Goal: Book appointment/travel/reservation

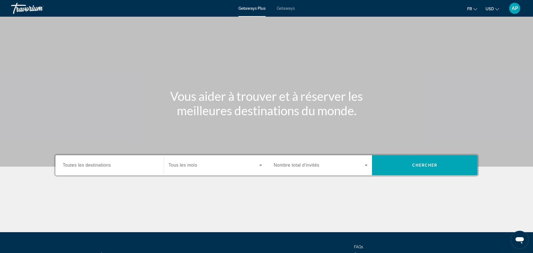
click at [214, 169] on div "Search widget" at bounding box center [216, 166] width 94 height 16
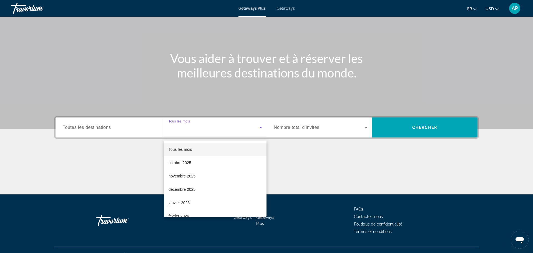
scroll to position [47, 0]
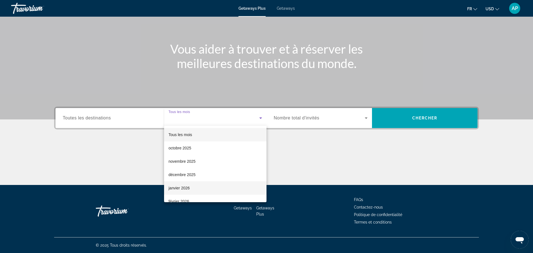
click at [177, 187] on span "janvier 2026" at bounding box center [179, 188] width 21 height 7
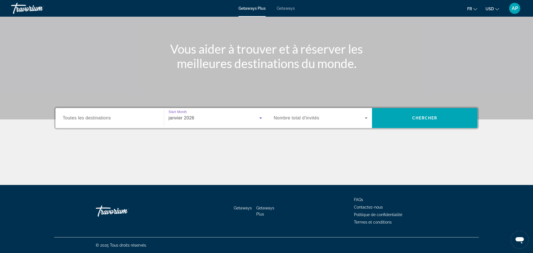
click at [349, 122] on div "Search widget" at bounding box center [321, 118] width 94 height 16
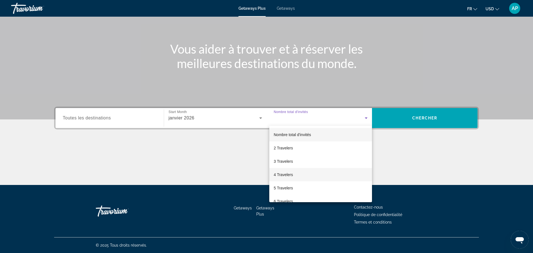
click at [281, 178] on mat-option "4 Travelers" at bounding box center [320, 174] width 103 height 13
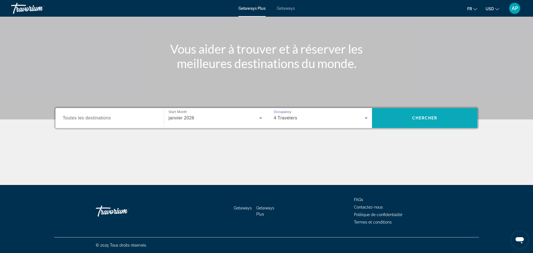
click at [415, 122] on span "Search" at bounding box center [425, 117] width 106 height 13
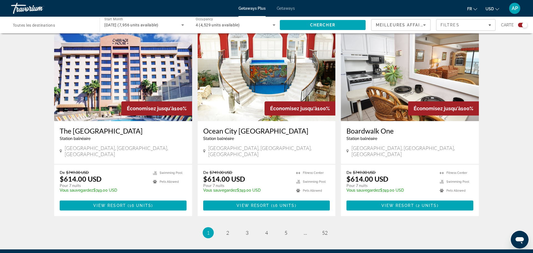
scroll to position [795, 0]
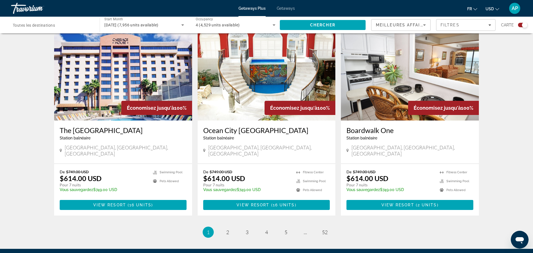
click at [108, 60] on img "Main content" at bounding box center [123, 76] width 138 height 89
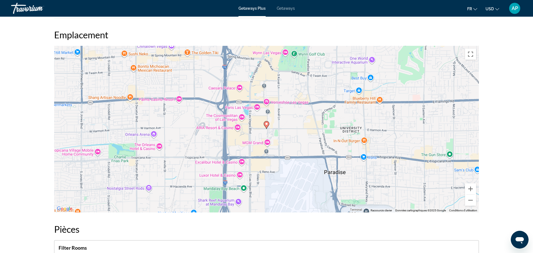
scroll to position [718, 0]
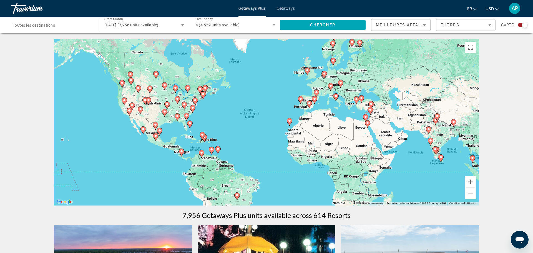
click at [63, 26] on input "Destination Toutes les destinations" at bounding box center [53, 25] width 80 height 7
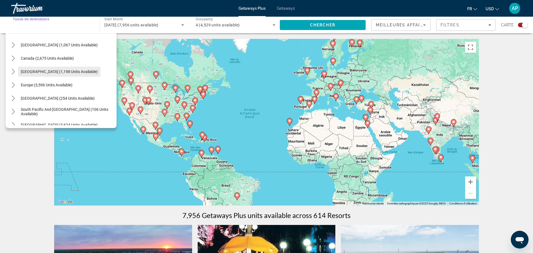
scroll to position [31, 0]
click at [40, 70] on span "[GEOGRAPHIC_DATA] (1,198 units available)" at bounding box center [59, 70] width 77 height 4
type input "**********"
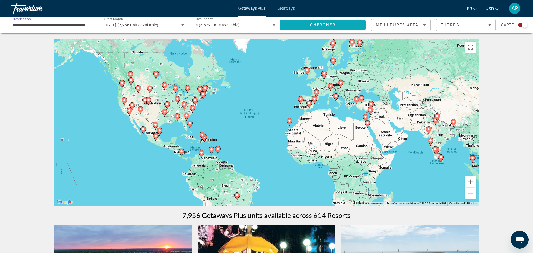
click at [332, 24] on span "Chercher" at bounding box center [322, 25] width 25 height 4
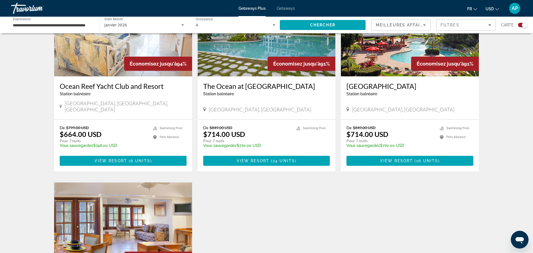
scroll to position [424, 0]
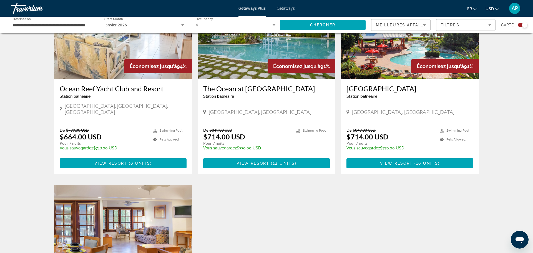
click at [394, 74] on img "Main content" at bounding box center [410, 34] width 138 height 89
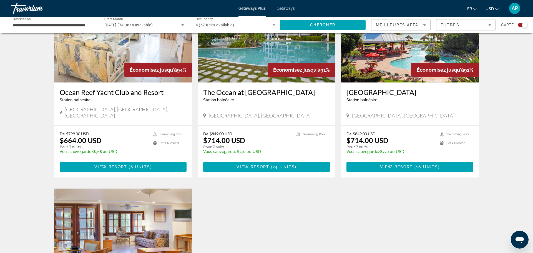
scroll to position [420, 0]
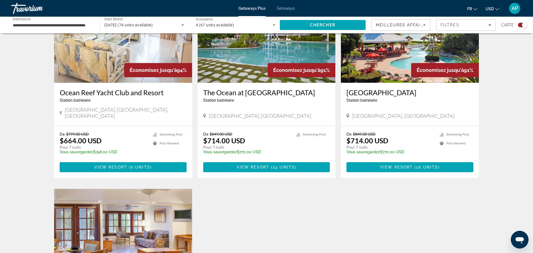
click at [266, 88] on h3 "The Ocean at Taino Beach" at bounding box center [266, 92] width 127 height 8
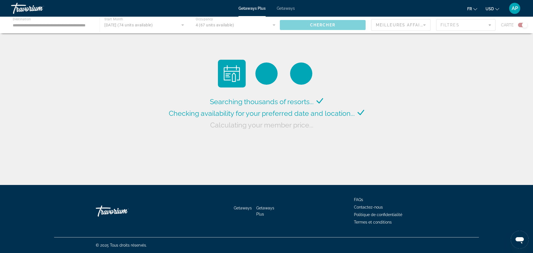
click at [140, 26] on div "Main content" at bounding box center [266, 25] width 533 height 17
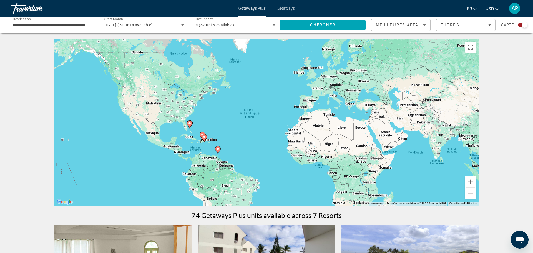
click at [183, 26] on icon "Search widget" at bounding box center [182, 25] width 7 height 7
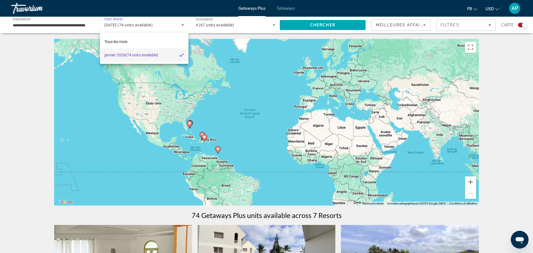
click at [163, 25] on div at bounding box center [266, 126] width 533 height 253
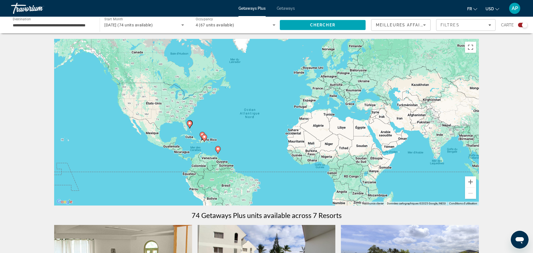
click at [183, 27] on icon "Search widget" at bounding box center [182, 25] width 7 height 7
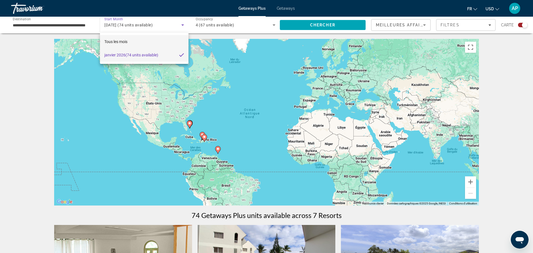
click at [144, 41] on mat-option "Tous les mois" at bounding box center [144, 41] width 89 height 13
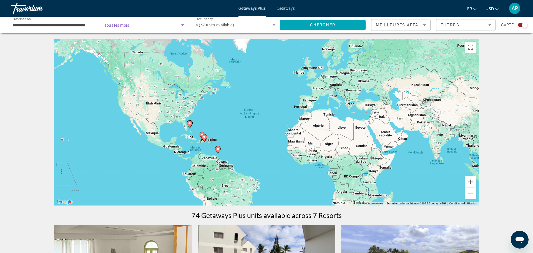
click at [182, 25] on icon "Search widget" at bounding box center [182, 24] width 3 height 1
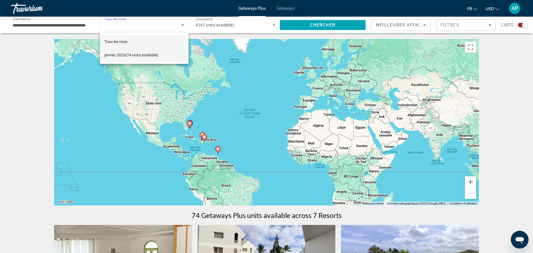
click at [133, 55] on span "janvier 2026 (74 units available)" at bounding box center [131, 55] width 54 height 7
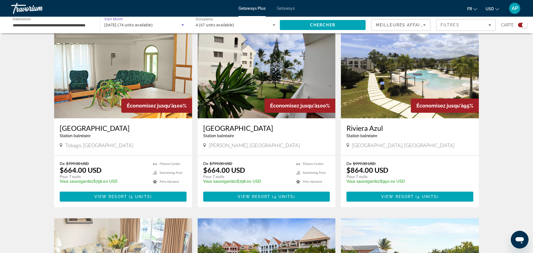
scroll to position [195, 0]
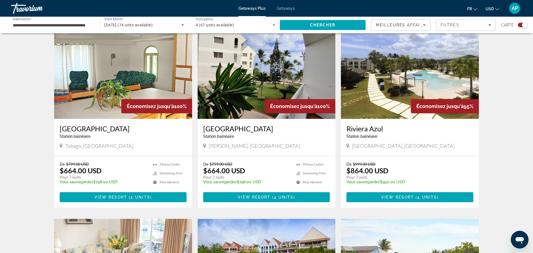
click at [232, 134] on span "Station balnéaire" at bounding box center [218, 136] width 31 height 4
click at [229, 127] on h3 "Albatros Club Resort" at bounding box center [266, 128] width 127 height 8
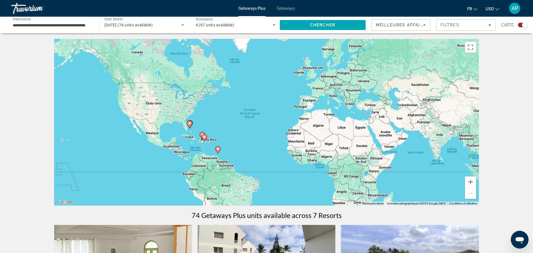
click at [93, 26] on div "**********" at bounding box center [52, 25] width 89 height 16
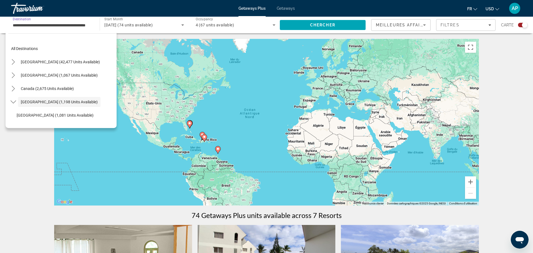
scroll to position [20, 0]
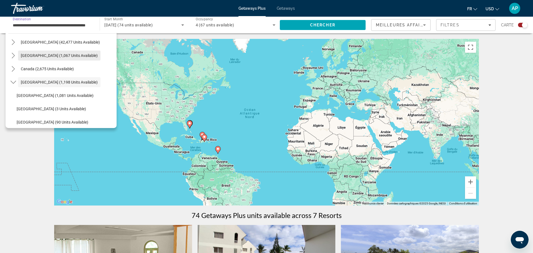
click at [58, 56] on span "[GEOGRAPHIC_DATA] (1,067 units available)" at bounding box center [59, 55] width 77 height 4
type input "**********"
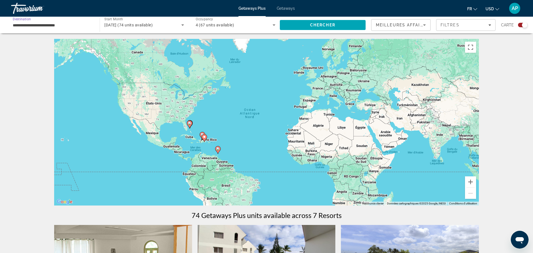
scroll to position [0, 0]
click at [333, 25] on span "Chercher" at bounding box center [322, 25] width 25 height 4
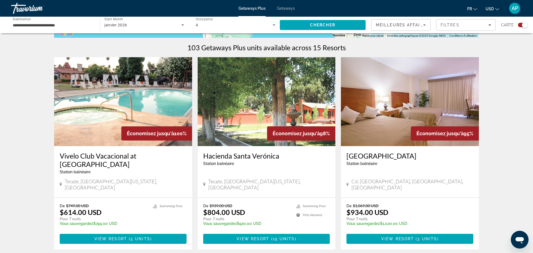
scroll to position [169, 0]
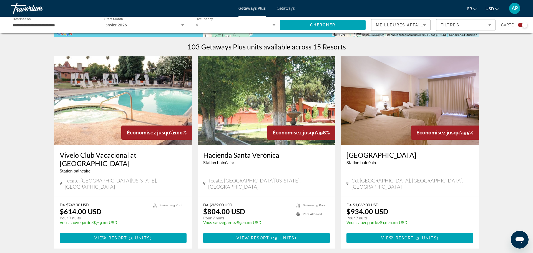
click at [120, 112] on img "Main content" at bounding box center [123, 100] width 138 height 89
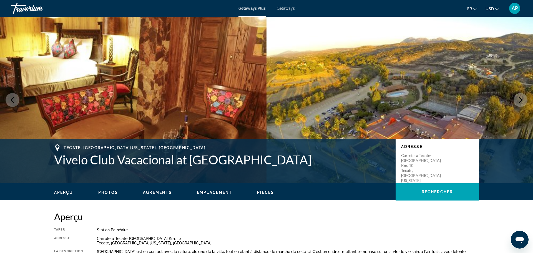
click at [522, 102] on icon "Next image" at bounding box center [521, 100] width 7 height 7
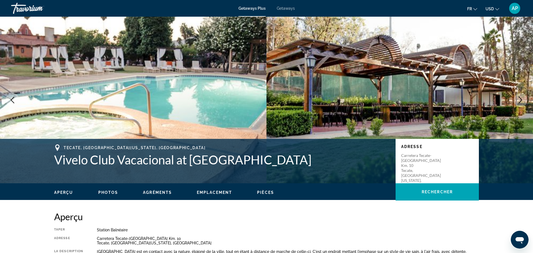
click at [522, 102] on icon "Next image" at bounding box center [521, 100] width 7 height 7
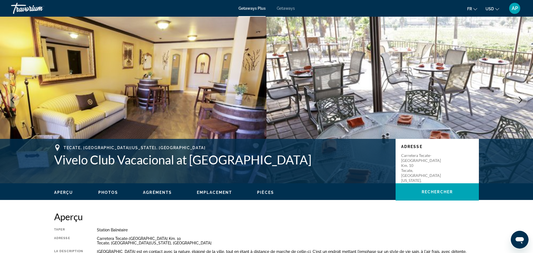
click at [522, 102] on icon "Next image" at bounding box center [521, 100] width 7 height 7
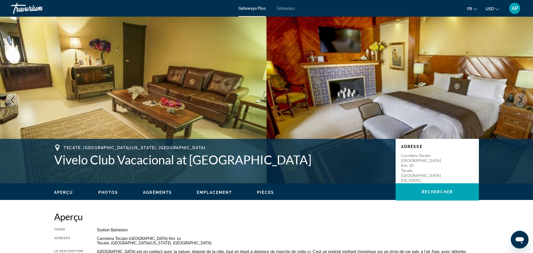
click at [522, 102] on icon "Next image" at bounding box center [521, 100] width 7 height 7
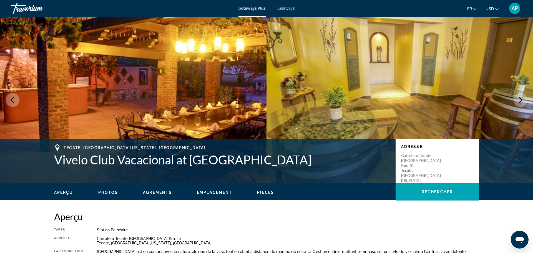
click at [522, 102] on icon "Next image" at bounding box center [521, 100] width 7 height 7
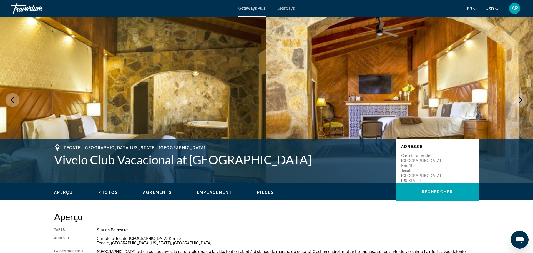
click at [522, 102] on icon "Next image" at bounding box center [521, 100] width 7 height 7
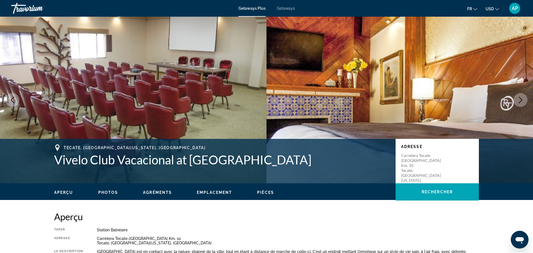
click at [522, 102] on icon "Next image" at bounding box center [521, 100] width 7 height 7
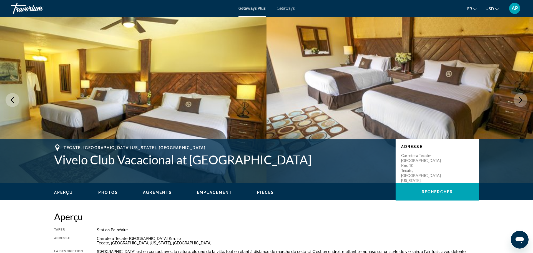
click at [522, 102] on icon "Next image" at bounding box center [521, 100] width 7 height 7
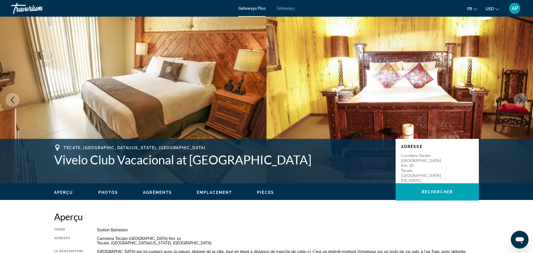
click at [522, 102] on icon "Next image" at bounding box center [521, 100] width 7 height 7
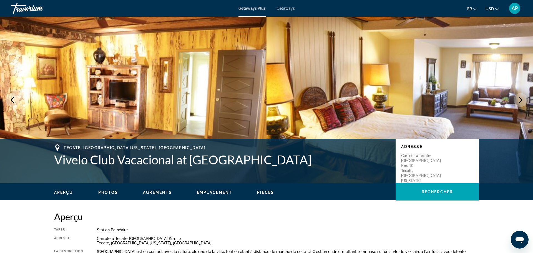
click at [522, 102] on icon "Next image" at bounding box center [521, 100] width 7 height 7
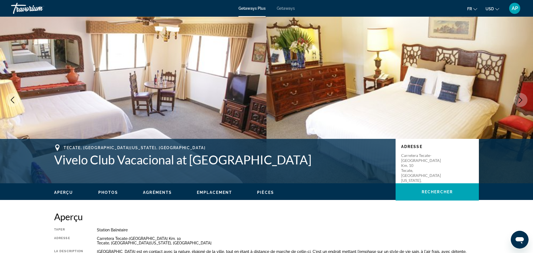
click at [522, 102] on icon "Next image" at bounding box center [521, 100] width 7 height 7
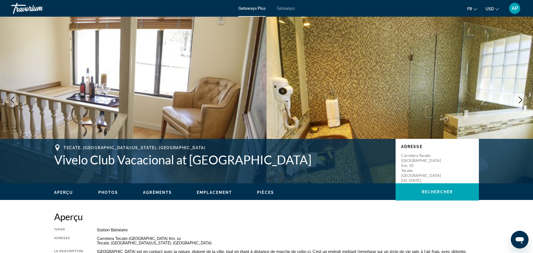
click at [522, 102] on icon "Next image" at bounding box center [521, 100] width 7 height 7
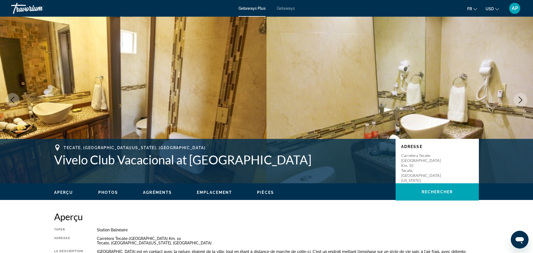
click at [522, 102] on icon "Next image" at bounding box center [521, 100] width 7 height 7
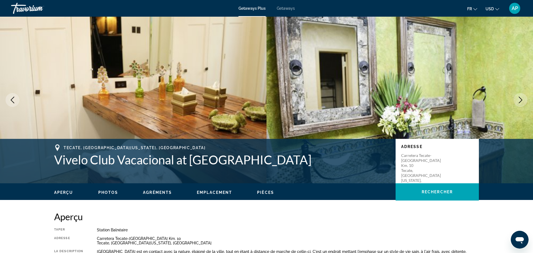
click at [522, 102] on icon "Next image" at bounding box center [521, 100] width 7 height 7
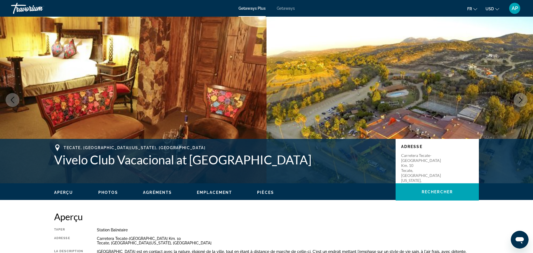
click at [522, 102] on icon "Next image" at bounding box center [521, 100] width 7 height 7
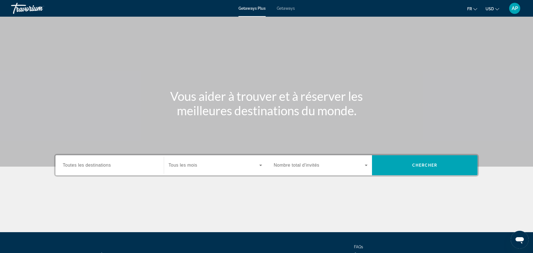
click at [206, 165] on span "Search widget" at bounding box center [214, 165] width 91 height 7
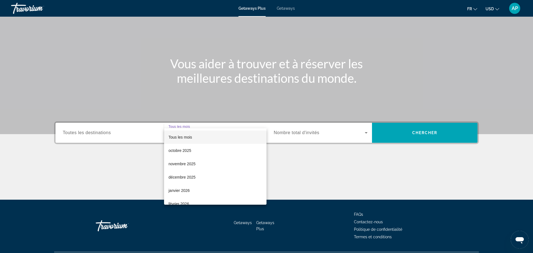
scroll to position [47, 0]
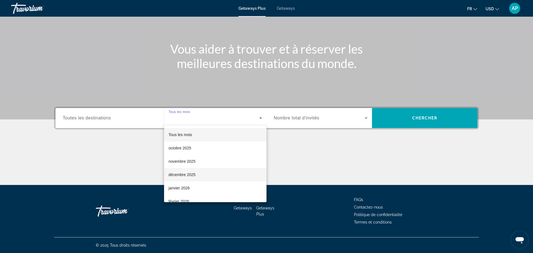
click at [188, 175] on span "décembre 2025" at bounding box center [182, 174] width 27 height 7
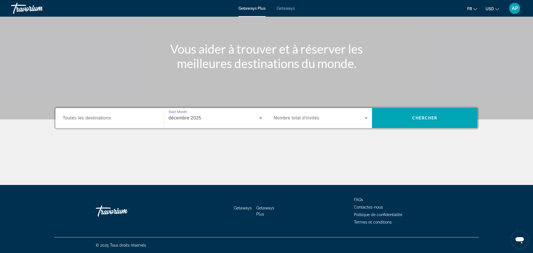
click at [364, 117] on icon "Search widget" at bounding box center [366, 118] width 7 height 7
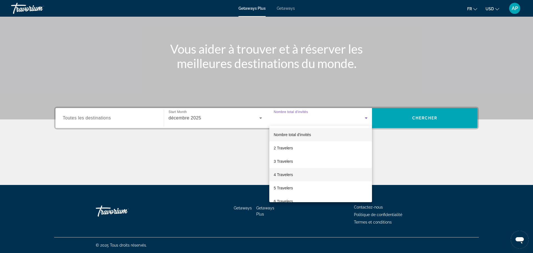
click at [280, 176] on span "4 Travelers" at bounding box center [283, 174] width 19 height 7
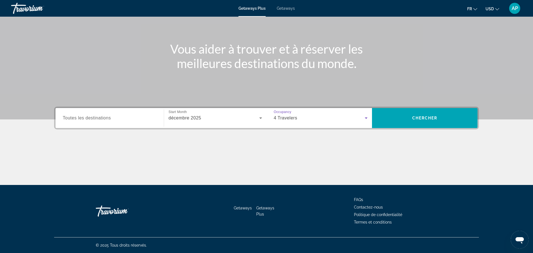
click at [106, 119] on span "Toutes les destinations" at bounding box center [87, 118] width 48 height 5
click at [106, 119] on input "Destination Toutes les destinations" at bounding box center [110, 118] width 94 height 7
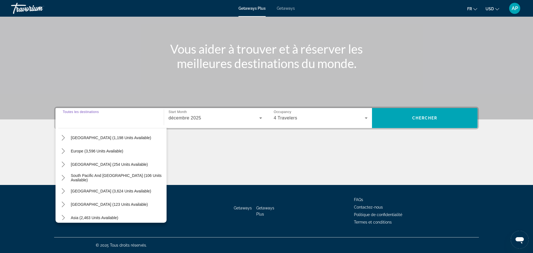
scroll to position [57, 0]
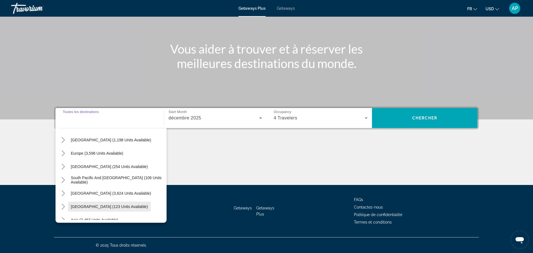
click at [94, 207] on span "[GEOGRAPHIC_DATA] (123 units available)" at bounding box center [109, 206] width 77 height 4
type input "**********"
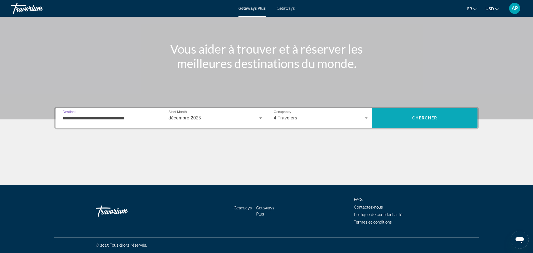
click at [419, 117] on span "Chercher" at bounding box center [425, 118] width 25 height 4
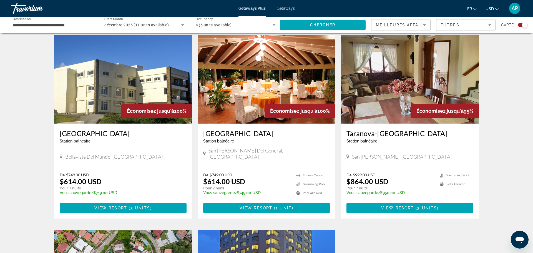
scroll to position [189, 0]
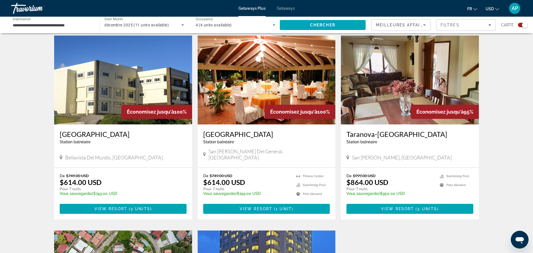
click at [237, 113] on img "Main content" at bounding box center [267, 80] width 138 height 89
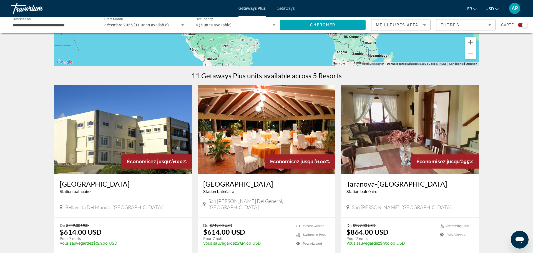
scroll to position [141, 0]
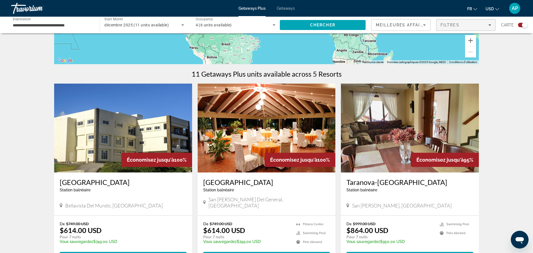
click at [453, 29] on span "Filters" at bounding box center [466, 24] width 59 height 13
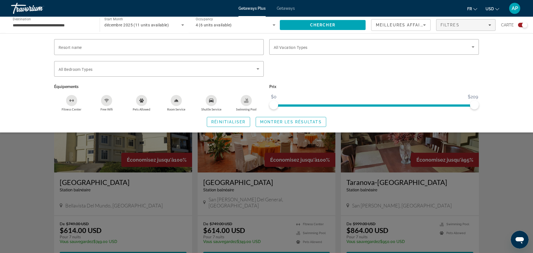
click at [183, 26] on icon "Search widget" at bounding box center [182, 25] width 7 height 7
click at [183, 26] on div at bounding box center [266, 126] width 533 height 253
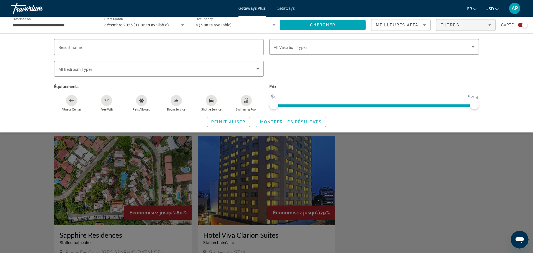
scroll to position [283, 0]
click at [398, 168] on div "Search widget" at bounding box center [266, 168] width 533 height 170
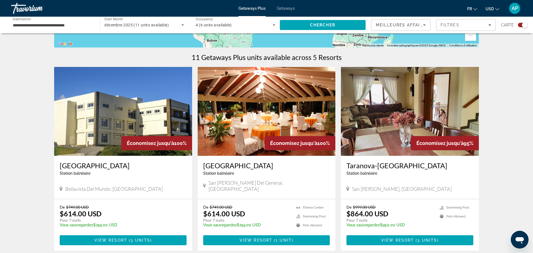
scroll to position [158, 0]
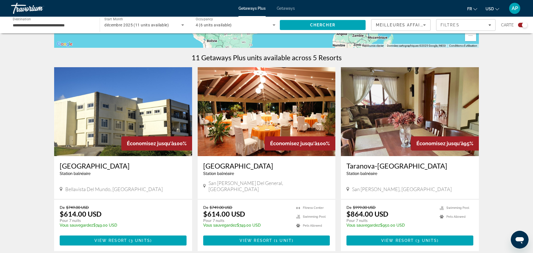
click at [375, 167] on h3 "Taranova-[GEOGRAPHIC_DATA]" at bounding box center [410, 166] width 127 height 8
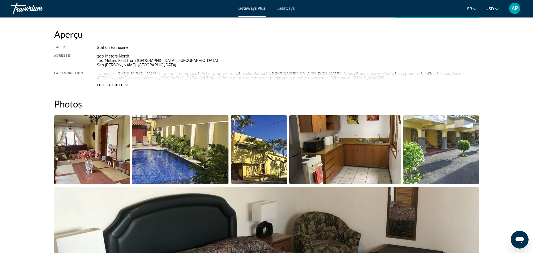
scroll to position [75, 0]
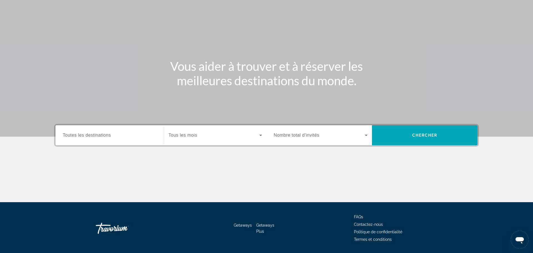
scroll to position [47, 0]
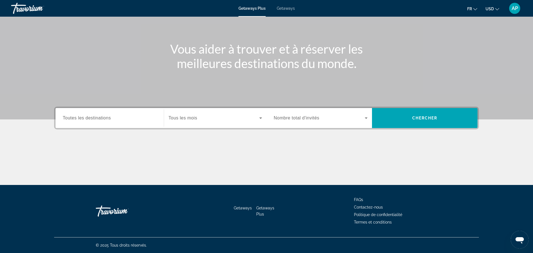
click at [328, 120] on span "Search widget" at bounding box center [319, 118] width 91 height 7
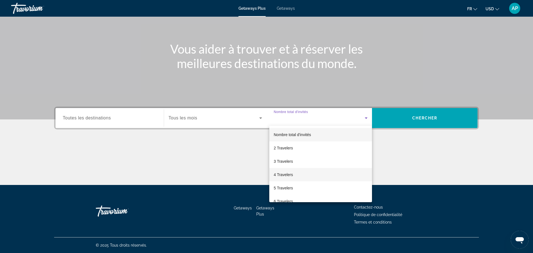
click at [283, 177] on span "4 Travelers" at bounding box center [283, 174] width 19 height 7
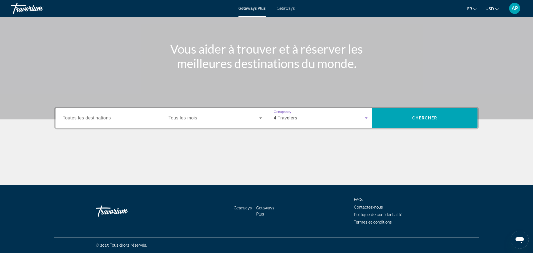
click at [108, 116] on span "Toutes les destinations" at bounding box center [87, 118] width 48 height 5
click at [108, 115] on input "Destination Toutes les destinations" at bounding box center [110, 118] width 94 height 7
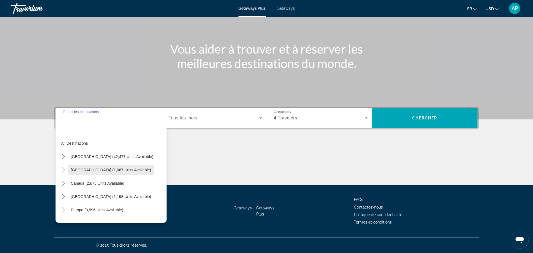
click at [85, 169] on span "[GEOGRAPHIC_DATA] (1,067 units available)" at bounding box center [111, 170] width 80 height 4
type input "**********"
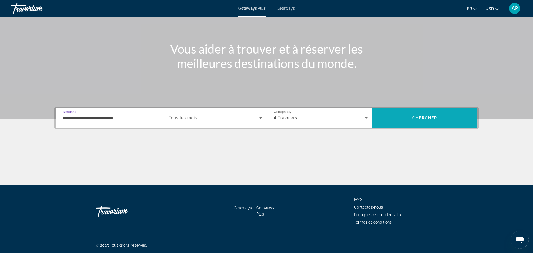
click at [410, 119] on span "Search" at bounding box center [425, 117] width 106 height 13
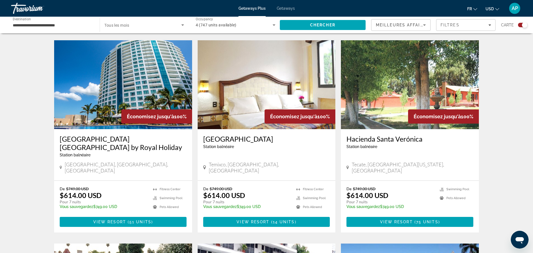
scroll to position [592, 0]
